Goal: Find specific page/section: Find specific page/section

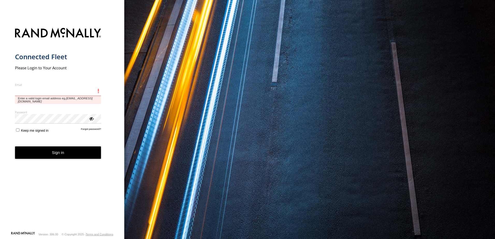
type input "**********"
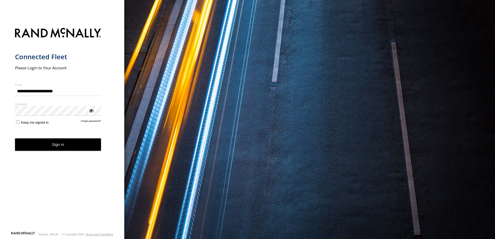
click at [80, 152] on form "**********" at bounding box center [62, 128] width 94 height 206
click at [70, 148] on button "Sign in" at bounding box center [58, 144] width 86 height 13
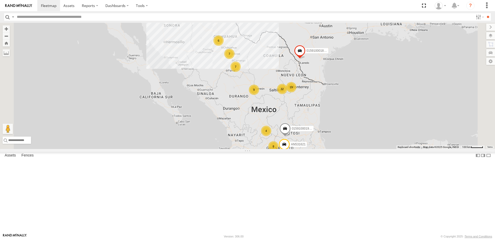
click at [12, 17] on label at bounding box center [13, 17] width 4 height 8
click at [0, 0] on span "Asset Label" at bounding box center [0, 0] width 0 height 0
click at [47, 19] on input "text" at bounding box center [244, 17] width 458 height 8
type input "**********"
click at [484, 13] on input "**" at bounding box center [487, 17] width 6 height 8
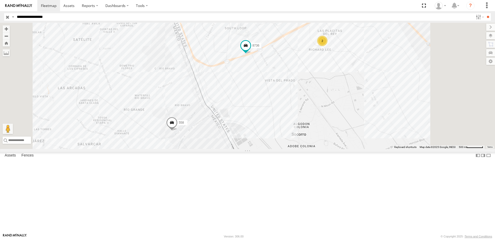
drag, startPoint x: 301, startPoint y: 104, endPoint x: 297, endPoint y: 130, distance: 26.4
click at [297, 128] on div "2 8736 558" at bounding box center [247, 86] width 495 height 126
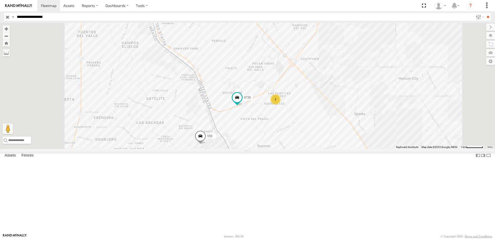
drag, startPoint x: 315, startPoint y: 118, endPoint x: 321, endPoint y: 132, distance: 15.7
click at [319, 128] on div "8736 558 2" at bounding box center [247, 86] width 495 height 126
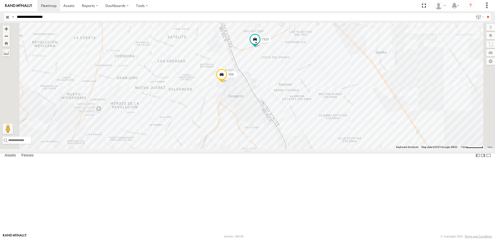
drag, startPoint x: 268, startPoint y: 106, endPoint x: 273, endPoint y: 133, distance: 27.0
click at [273, 130] on div "7323 558 338 8736" at bounding box center [247, 86] width 495 height 126
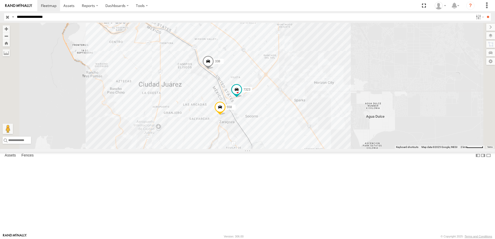
click at [262, 137] on div "7323 558 338 8736" at bounding box center [247, 86] width 495 height 126
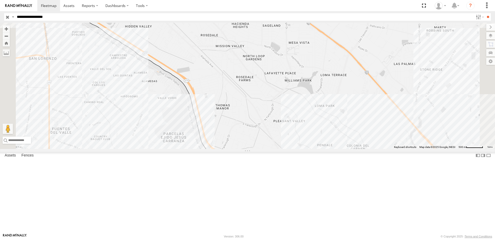
click at [90, 20] on input "**********" at bounding box center [244, 17] width 458 height 8
click at [484, 13] on input "**" at bounding box center [487, 17] width 6 height 8
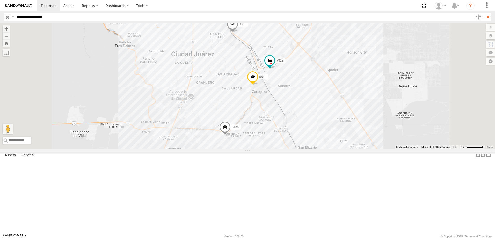
drag, startPoint x: 261, startPoint y: 126, endPoint x: 265, endPoint y: 130, distance: 5.7
click at [265, 130] on div "7323 8736 558 338" at bounding box center [247, 86] width 495 height 126
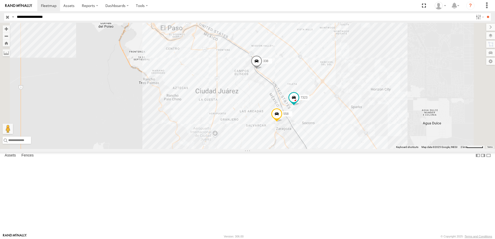
click at [0, 0] on link at bounding box center [0, 0] width 0 height 0
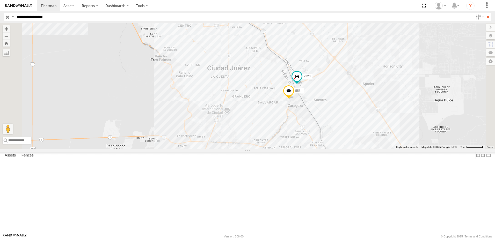
drag, startPoint x: 382, startPoint y: 139, endPoint x: 372, endPoint y: 164, distance: 26.4
click at [372, 149] on div "7323 8736 558 338" at bounding box center [247, 86] width 495 height 126
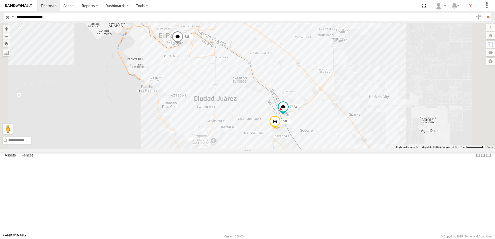
drag, startPoint x: 264, startPoint y: 125, endPoint x: 275, endPoint y: 133, distance: 13.5
click at [273, 132] on div "7323 8736 558 338" at bounding box center [247, 86] width 495 height 126
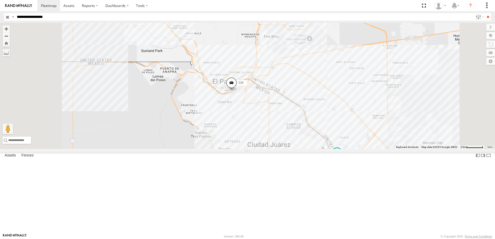
drag, startPoint x: 282, startPoint y: 135, endPoint x: 289, endPoint y: 145, distance: 12.5
click at [289, 145] on div "7323 8736 558 338" at bounding box center [247, 86] width 495 height 126
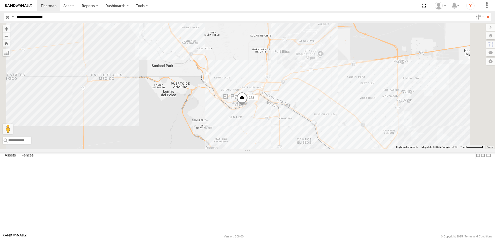
click at [248, 106] on span at bounding box center [241, 99] width 11 height 14
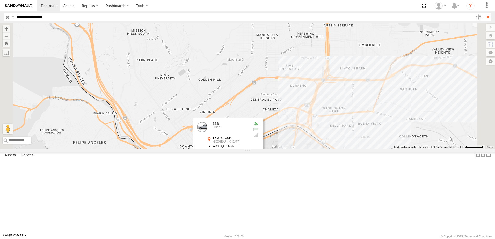
click at [379, 149] on div "7323 8736 558 338 338 Cruce TX-375-LOOP South Central 31.75108 , -106.47419 Wes…" at bounding box center [247, 86] width 495 height 126
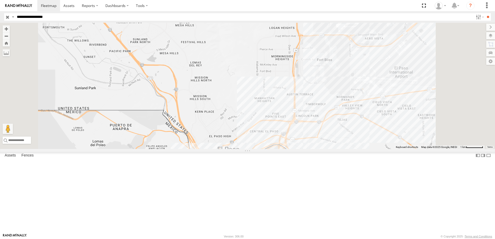
click at [250, 168] on span at bounding box center [244, 161] width 11 height 14
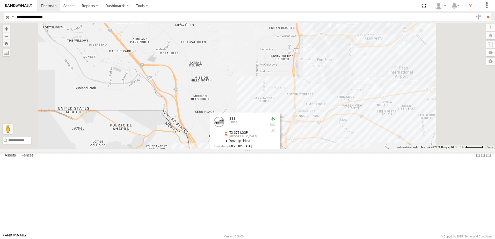
click at [252, 162] on label at bounding box center [247, 161] width 10 height 4
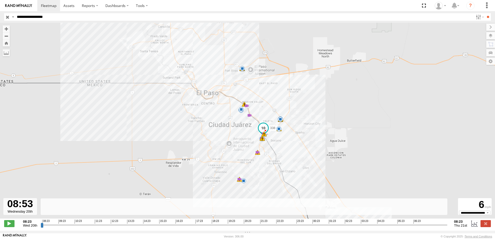
click at [50, 227] on input "range" at bounding box center [244, 224] width 406 height 5
drag, startPoint x: 51, startPoint y: 228, endPoint x: 443, endPoint y: 231, distance: 391.6
type input "**********"
click at [443, 227] on input "range" at bounding box center [244, 224] width 406 height 5
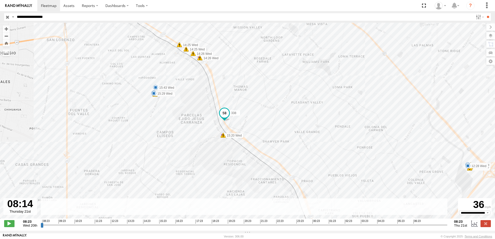
drag, startPoint x: 282, startPoint y: 123, endPoint x: 285, endPoint y: 140, distance: 17.6
click at [282, 123] on div "338 10:46 Wed 10:46 Wed 11:02 Wed 11:46 Wed 12:24 Wed 12:28 Wed 12:31 Wed 12:31…" at bounding box center [247, 123] width 495 height 201
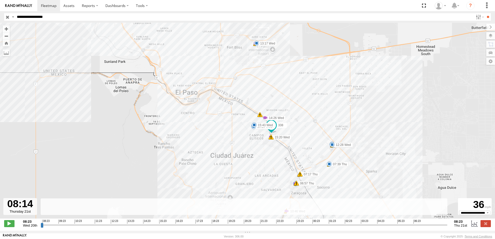
click at [458, 223] on strong "08:23" at bounding box center [460, 222] width 13 height 4
click at [28, 227] on span "Wed 20th" at bounding box center [30, 225] width 14 height 4
click at [472, 225] on label at bounding box center [474, 223] width 8 height 7
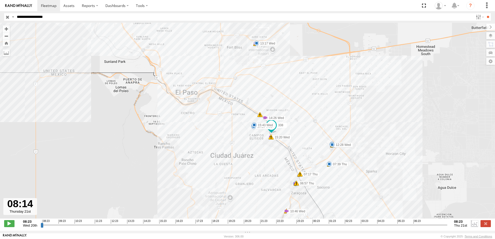
click at [472, 225] on label at bounding box center [474, 223] width 8 height 7
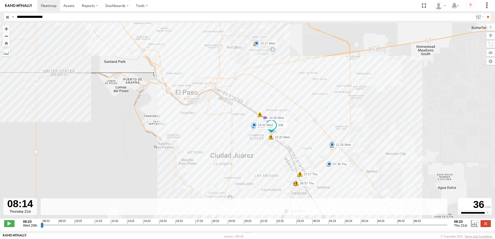
click at [472, 225] on label at bounding box center [474, 223] width 8 height 7
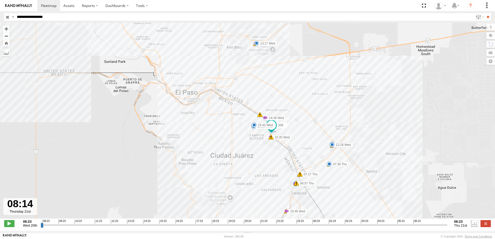
click at [472, 225] on label at bounding box center [474, 223] width 8 height 7
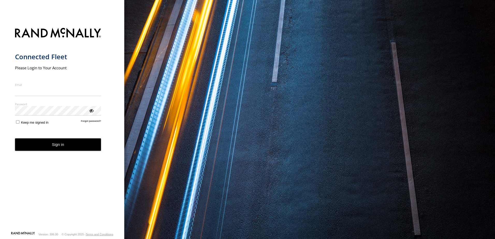
type input "**********"
click at [92, 150] on button "Sign in" at bounding box center [58, 144] width 86 height 13
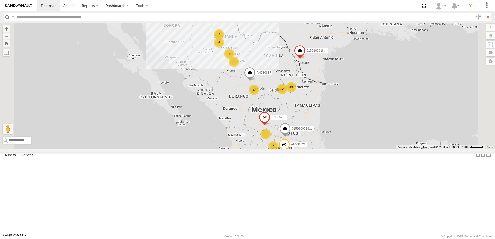
click at [13, 15] on label at bounding box center [13, 17] width 4 height 8
click at [0, 0] on span "Asset Label" at bounding box center [0, 0] width 0 height 0
click at [56, 15] on input "text" at bounding box center [244, 17] width 458 height 8
type input "**********"
click at [484, 13] on input "**" at bounding box center [487, 17] width 6 height 8
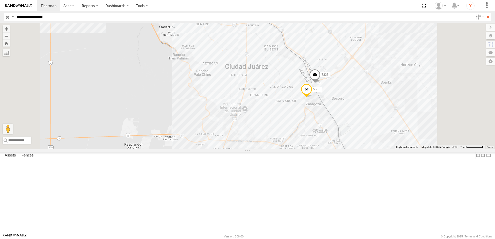
drag, startPoint x: 311, startPoint y: 56, endPoint x: 349, endPoint y: 99, distance: 57.0
click at [344, 95] on div "7323 8736 558 338" at bounding box center [247, 86] width 495 height 126
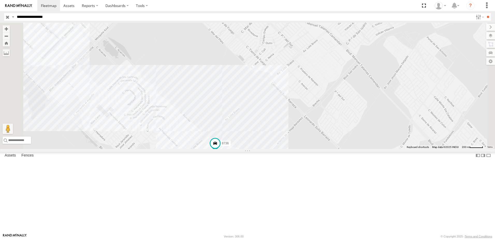
click at [274, 149] on div "558 338 7323 8736" at bounding box center [247, 86] width 495 height 126
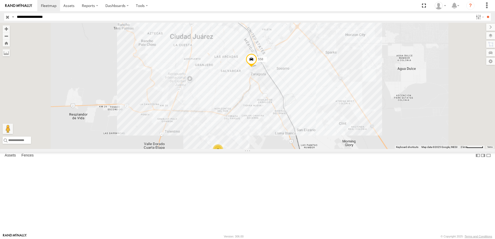
drag, startPoint x: 258, startPoint y: 130, endPoint x: 296, endPoint y: 194, distance: 75.3
click at [281, 149] on div "558 338 2" at bounding box center [247, 86] width 495 height 126
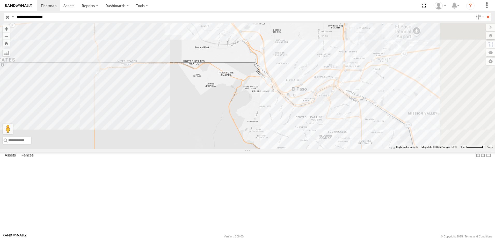
drag, startPoint x: 243, startPoint y: 75, endPoint x: 254, endPoint y: 99, distance: 26.0
click at [253, 96] on div "338 558" at bounding box center [247, 86] width 495 height 126
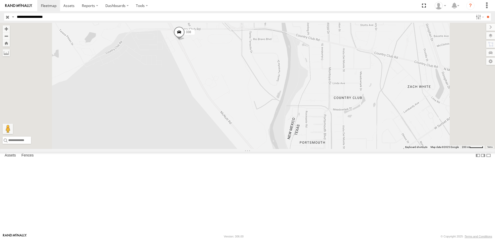
drag, startPoint x: 227, startPoint y: 83, endPoint x: 272, endPoint y: 137, distance: 70.8
click at [255, 130] on div "338 558" at bounding box center [247, 86] width 495 height 126
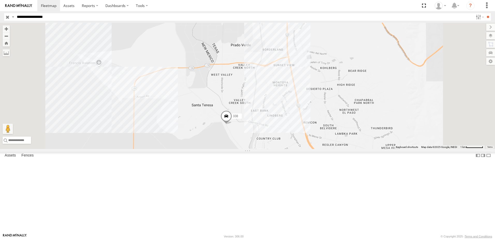
drag, startPoint x: 271, startPoint y: 141, endPoint x: 279, endPoint y: 130, distance: 13.4
click at [278, 130] on div "338 558" at bounding box center [247, 86] width 495 height 126
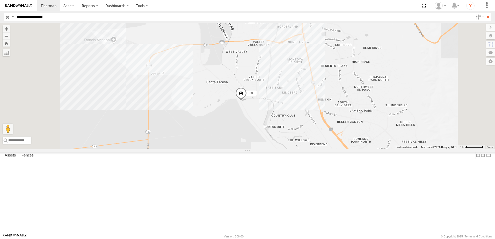
click at [257, 104] on div "338 558" at bounding box center [247, 86] width 495 height 126
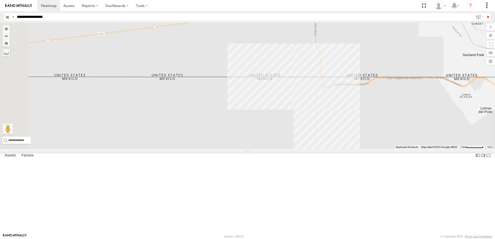
drag, startPoint x: 296, startPoint y: 124, endPoint x: 258, endPoint y: 131, distance: 39.5
click at [270, 131] on div "338 558" at bounding box center [247, 86] width 495 height 126
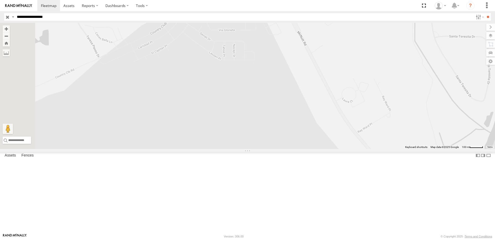
drag, startPoint x: 363, startPoint y: 111, endPoint x: 363, endPoint y: 121, distance: 10.1
click at [363, 121] on div "338 558" at bounding box center [247, 86] width 495 height 126
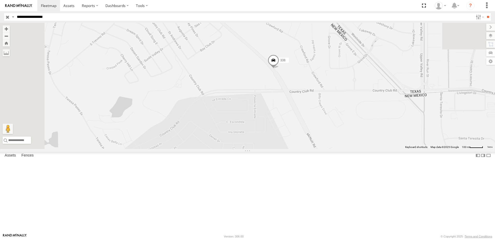
click at [0, 0] on link at bounding box center [0, 0] width 0 height 0
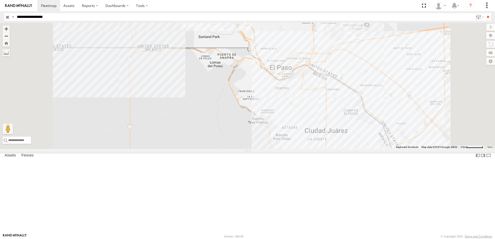
click at [0, 0] on link at bounding box center [0, 0] width 0 height 0
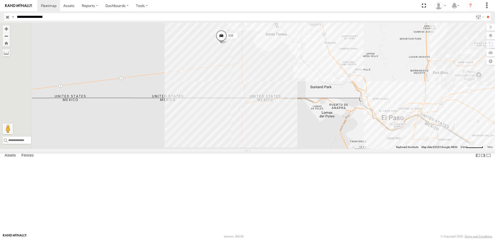
drag, startPoint x: 357, startPoint y: 125, endPoint x: 360, endPoint y: 126, distance: 3.8
click at [360, 126] on div "3 338" at bounding box center [247, 86] width 495 height 126
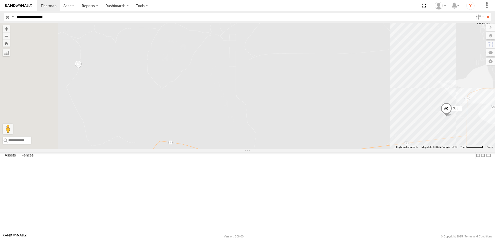
drag, startPoint x: 426, startPoint y: 139, endPoint x: 374, endPoint y: 143, distance: 52.1
click at [396, 141] on div "3 338" at bounding box center [247, 86] width 495 height 126
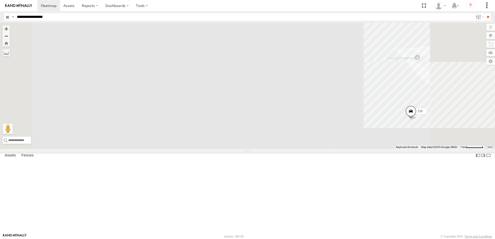
drag, startPoint x: 478, startPoint y: 175, endPoint x: 434, endPoint y: 176, distance: 43.7
click at [434, 149] on div "338" at bounding box center [247, 86] width 495 height 126
